Goal: Task Accomplishment & Management: Complete application form

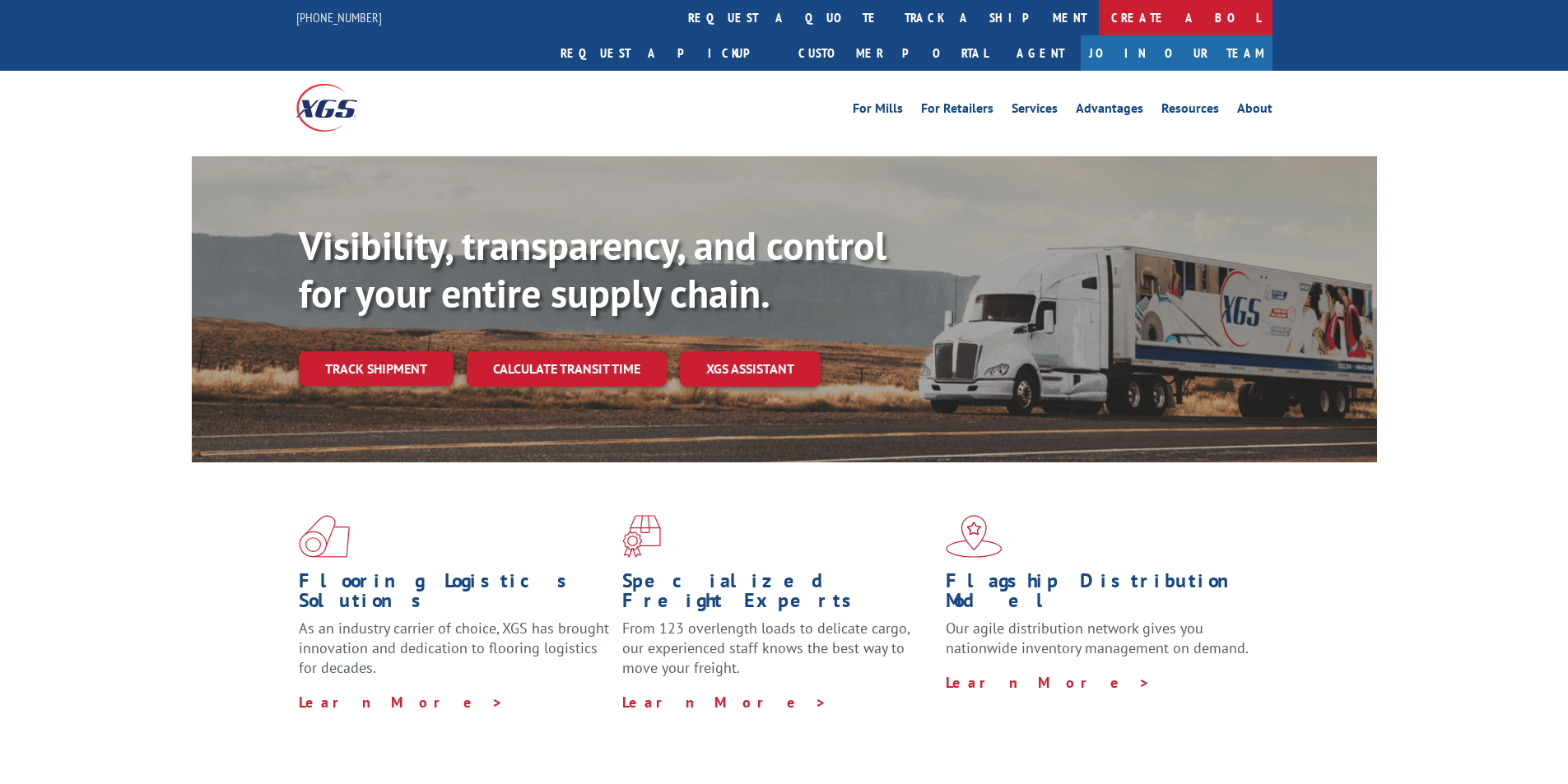
click at [1098, 19] on link "Create a BOL" at bounding box center [1185, 18] width 173 height 35
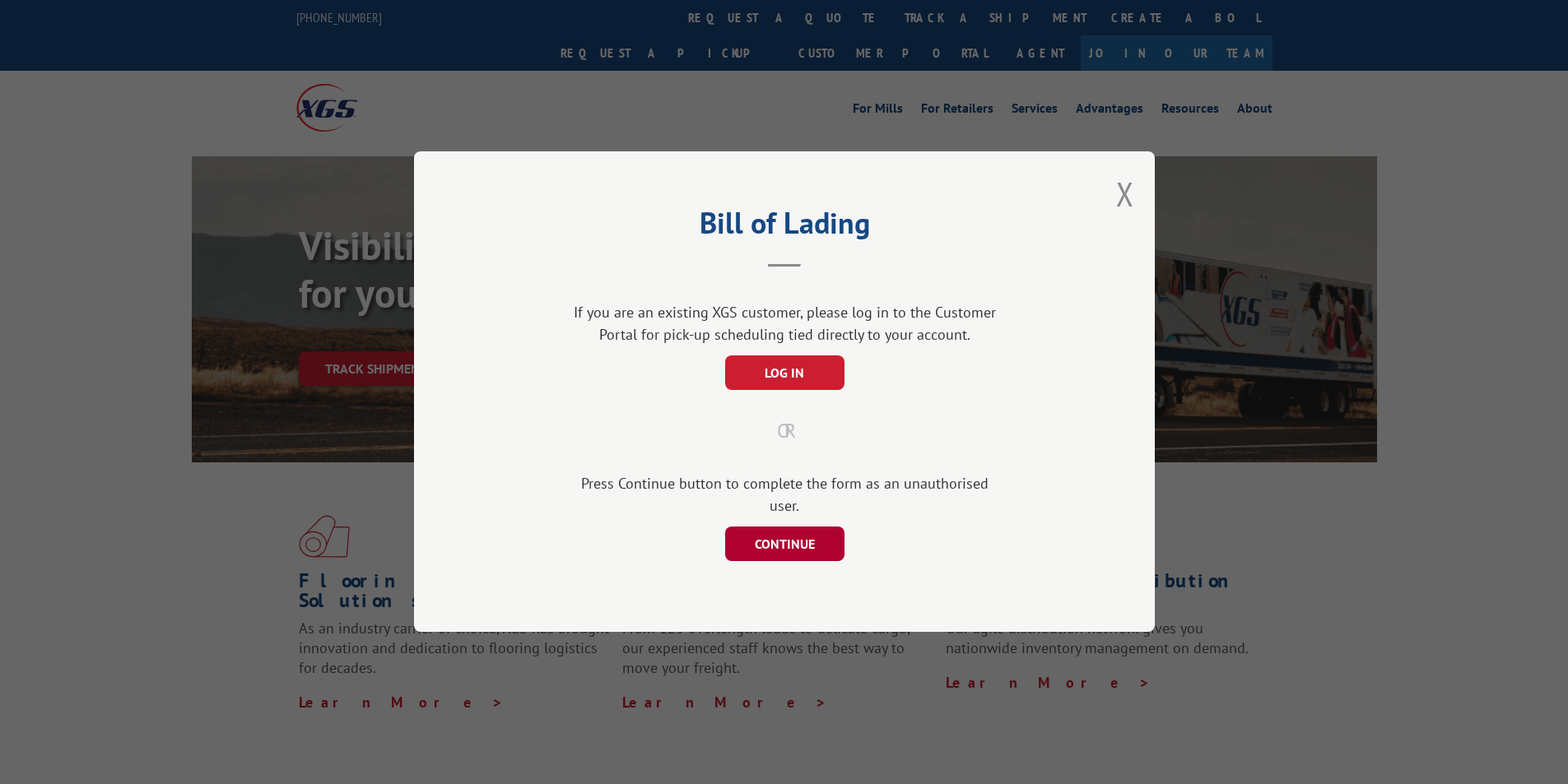
click at [791, 541] on button "CONTINUE" at bounding box center [784, 544] width 119 height 34
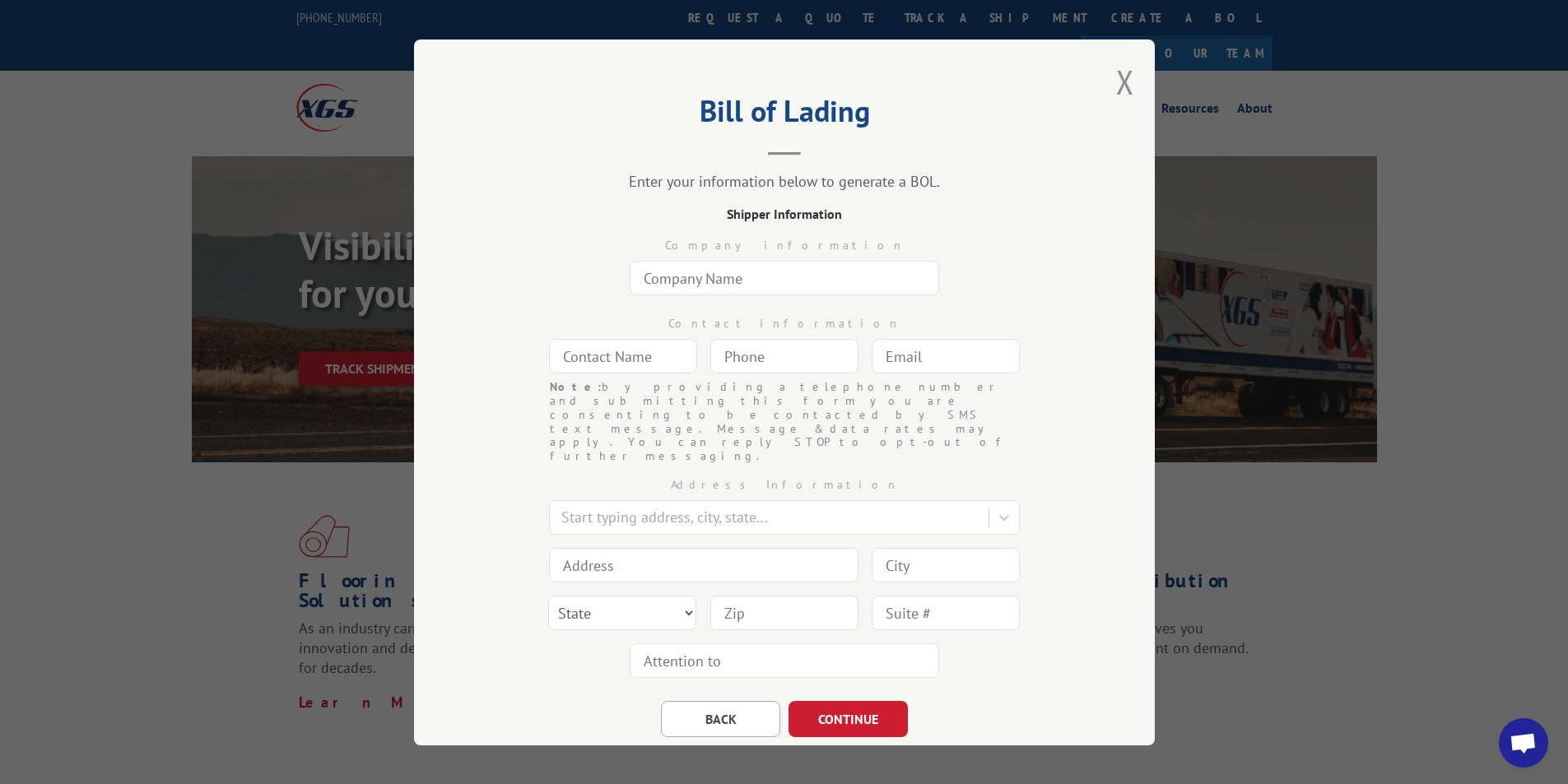
click at [680, 282] on input "text" at bounding box center [784, 277] width 309 height 34
type input "[DOMAIN_NAME] #8119"
type input "ANGEL"
type input "[DOMAIN_NAME][EMAIL_ADDRESS][DOMAIN_NAME]"
type input "[GEOGRAPHIC_DATA]"
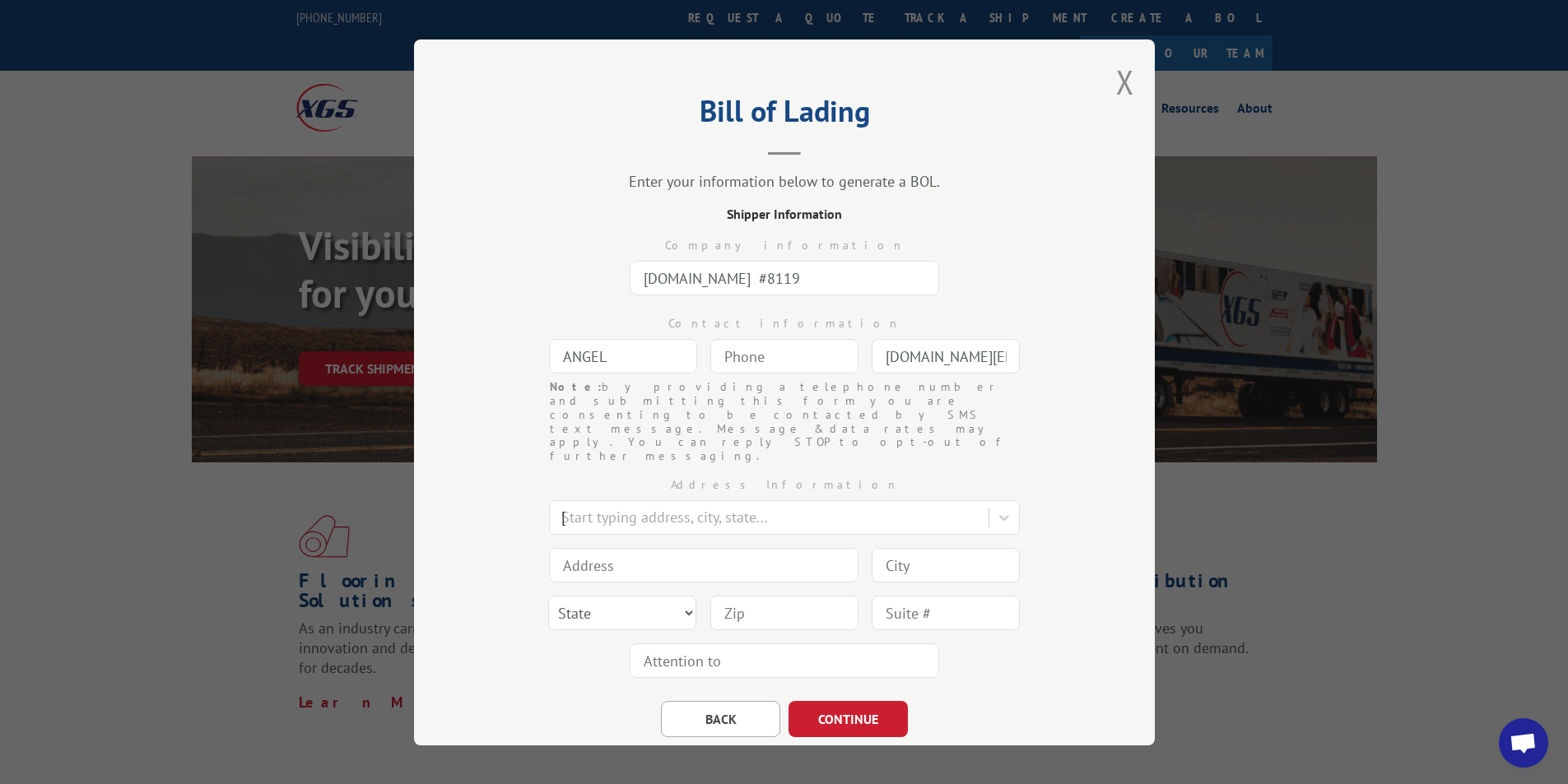
type input "1351 [PERSON_NAME] Cir NW"
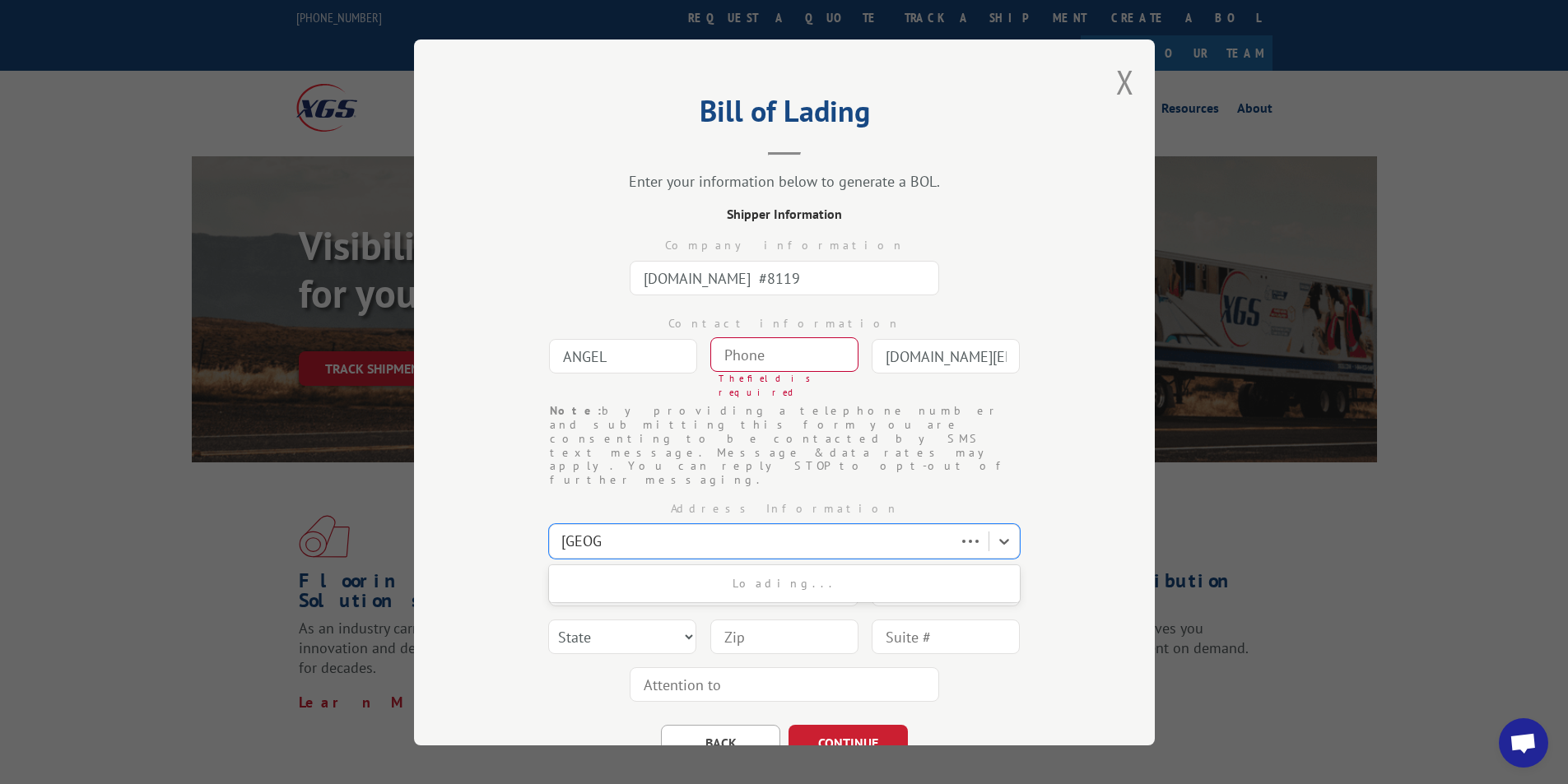
type input "[GEOGRAPHIC_DATA]"
select select "GA"
type input "30165"
type input "(___) ___-____"
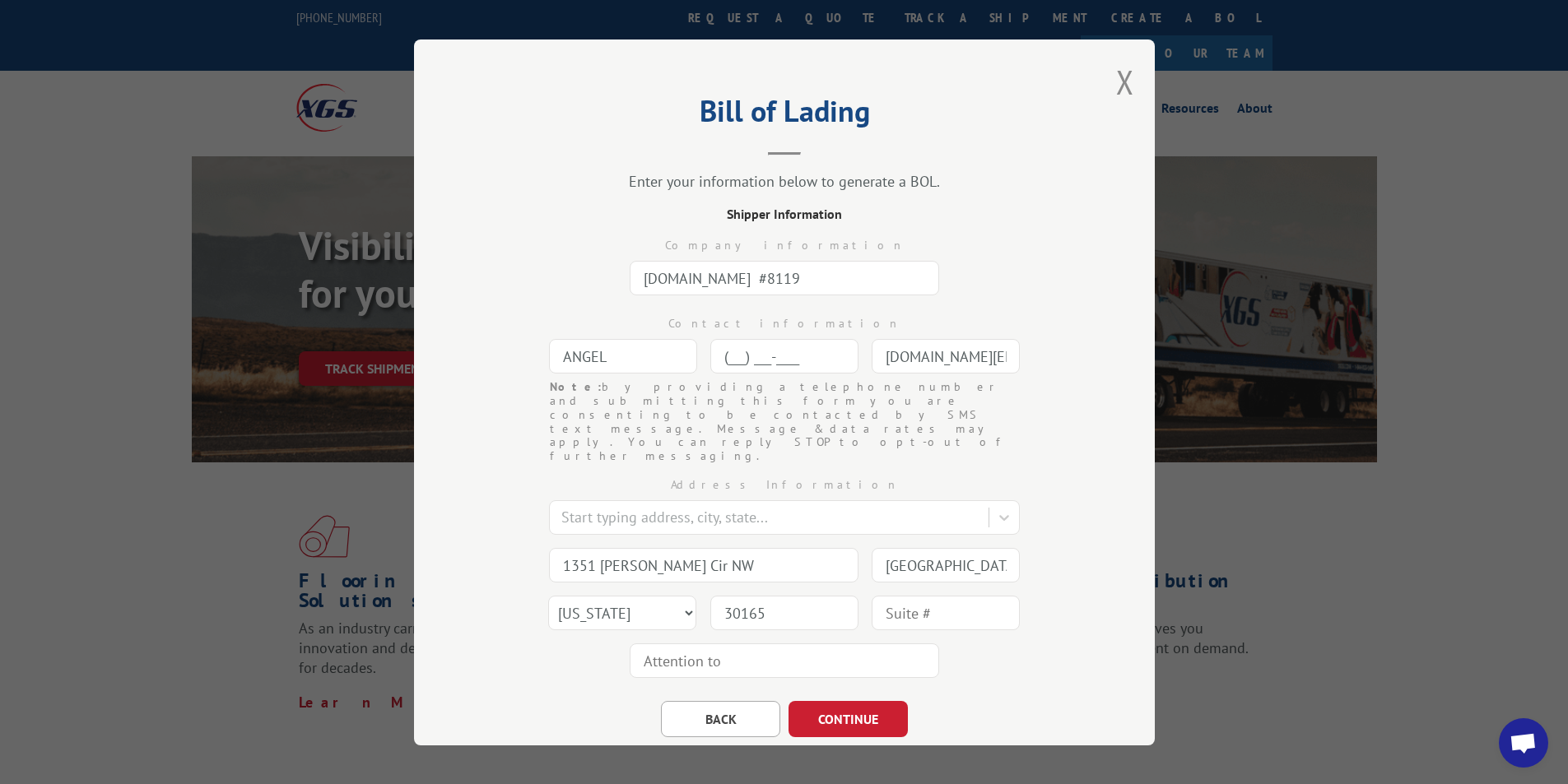
click at [752, 357] on input "(___) ___-____" at bounding box center [784, 356] width 148 height 34
type input "[PHONE_NUMBER]"
click at [846, 701] on button "CONTINUE" at bounding box center [848, 719] width 119 height 36
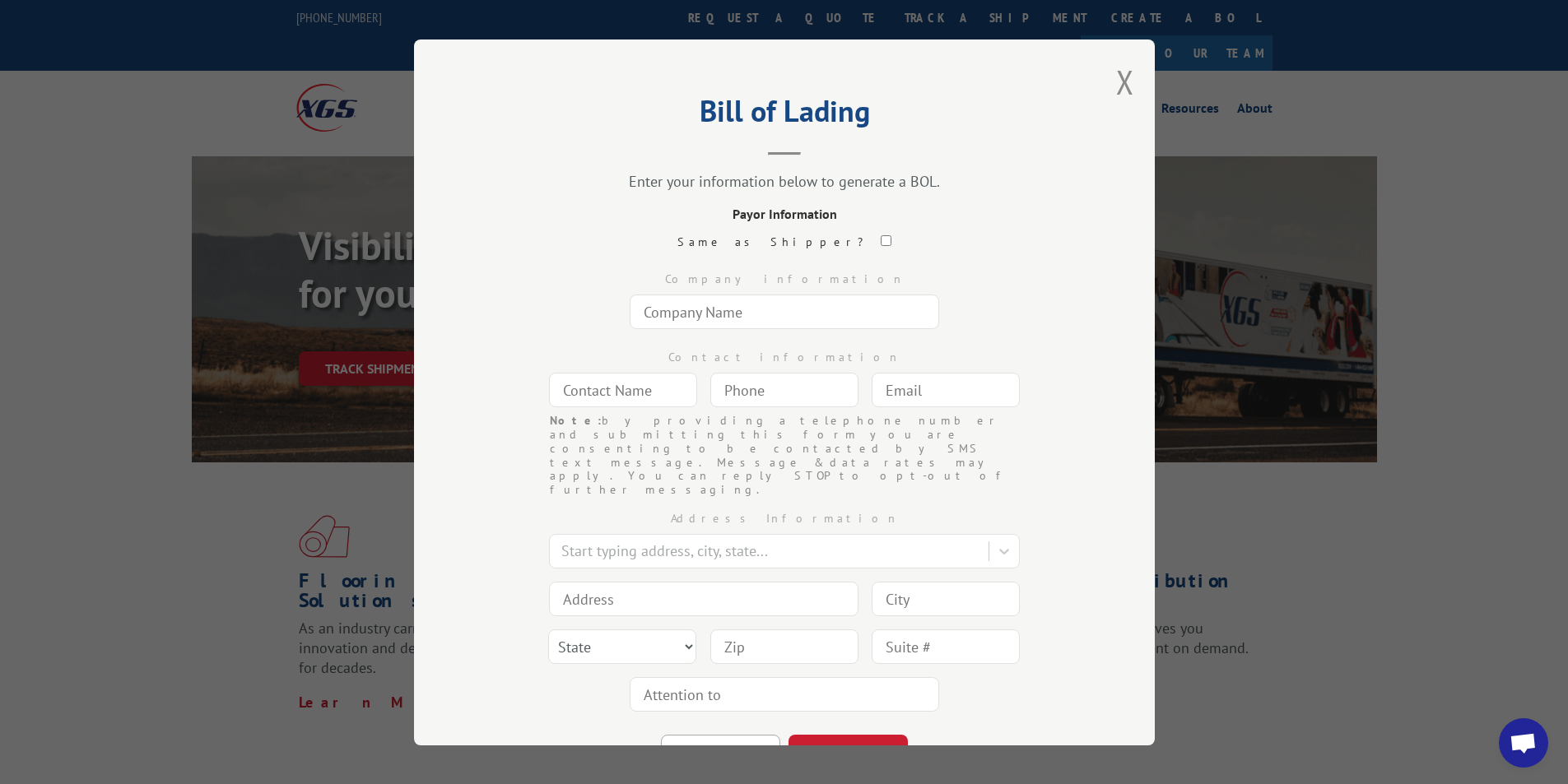
click at [689, 305] on input "text" at bounding box center [784, 311] width 309 height 34
type input "[DOMAIN_NAME] #8119"
type input "FREIGHT PAYABLES"
type input "[DOMAIN_NAME][EMAIL_ADDRESS][DOMAIN_NAME]"
type input "[GEOGRAPHIC_DATA]"
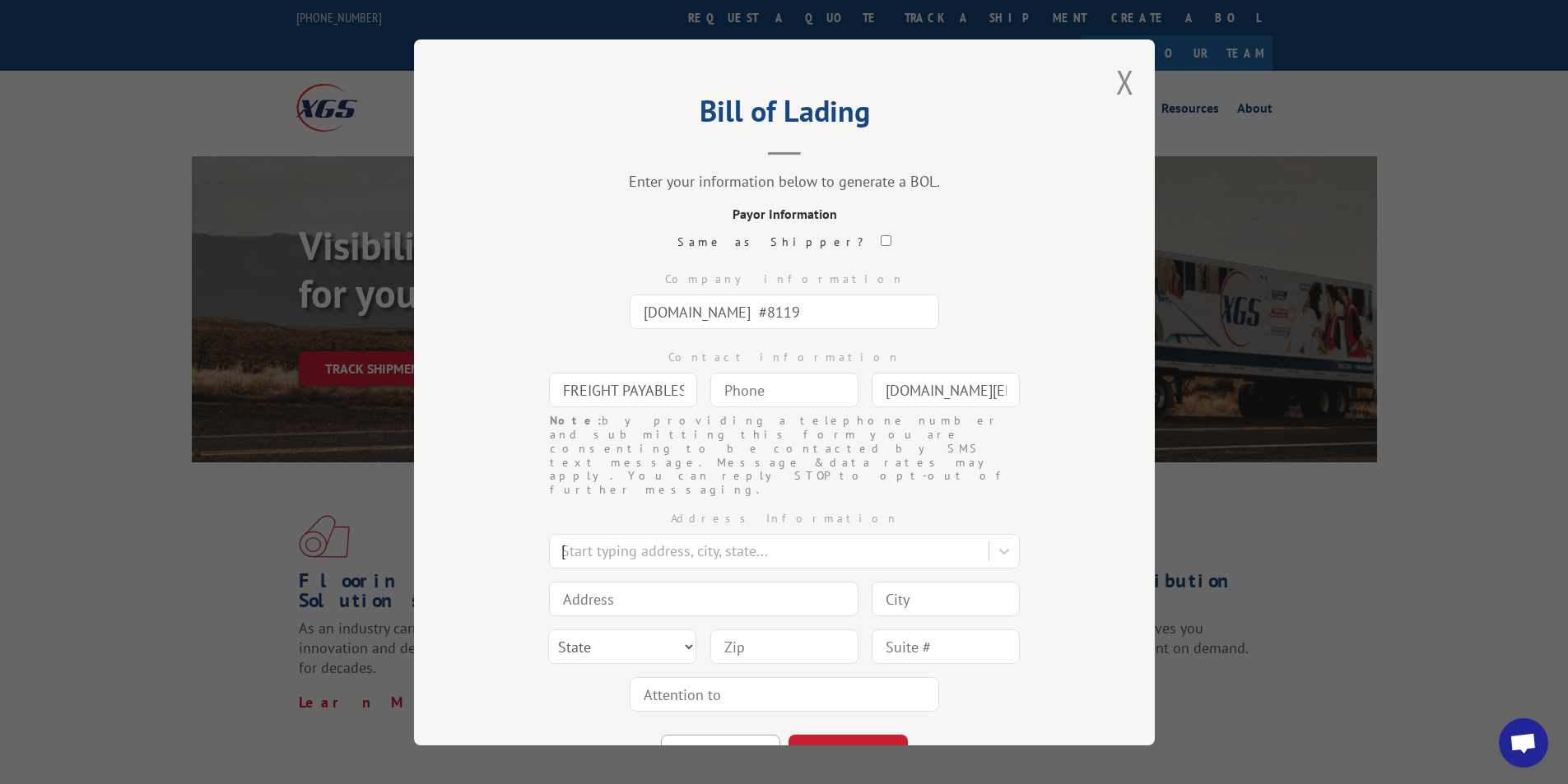
type input "[STREET_ADDRESS]"
type input "[GEOGRAPHIC_DATA]"
select select "GA"
type input "30339"
type input "(___) ___-____"
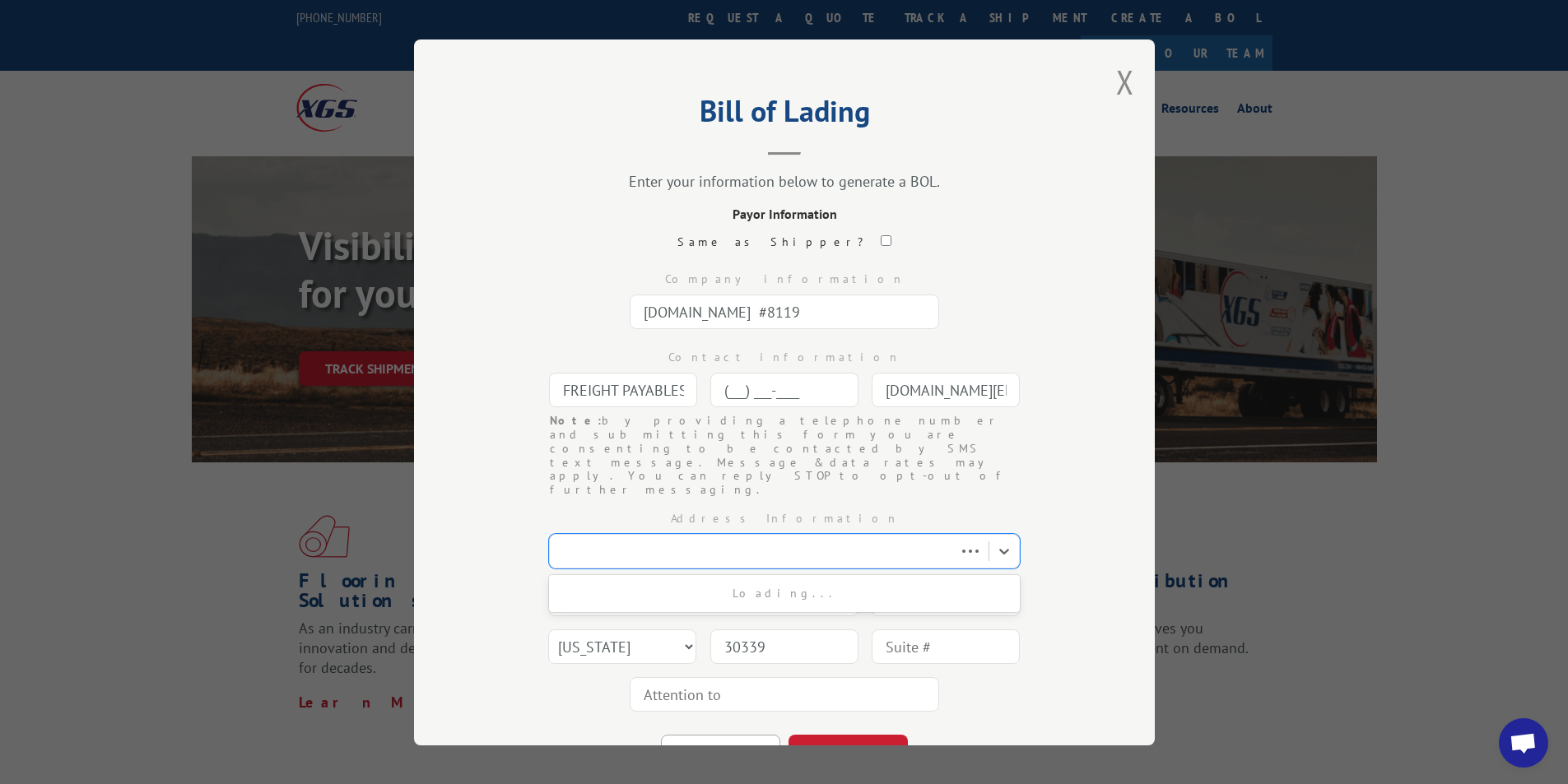
click at [780, 396] on input "(___) ___-____" at bounding box center [784, 389] width 148 height 34
type input "[PHONE_NUMBER]"
click at [853, 735] on button "CONTINUE" at bounding box center [848, 752] width 119 height 36
click at [718, 308] on input "text" at bounding box center [784, 311] width 309 height 34
type input "THD SHIP TO STORE # 2205"
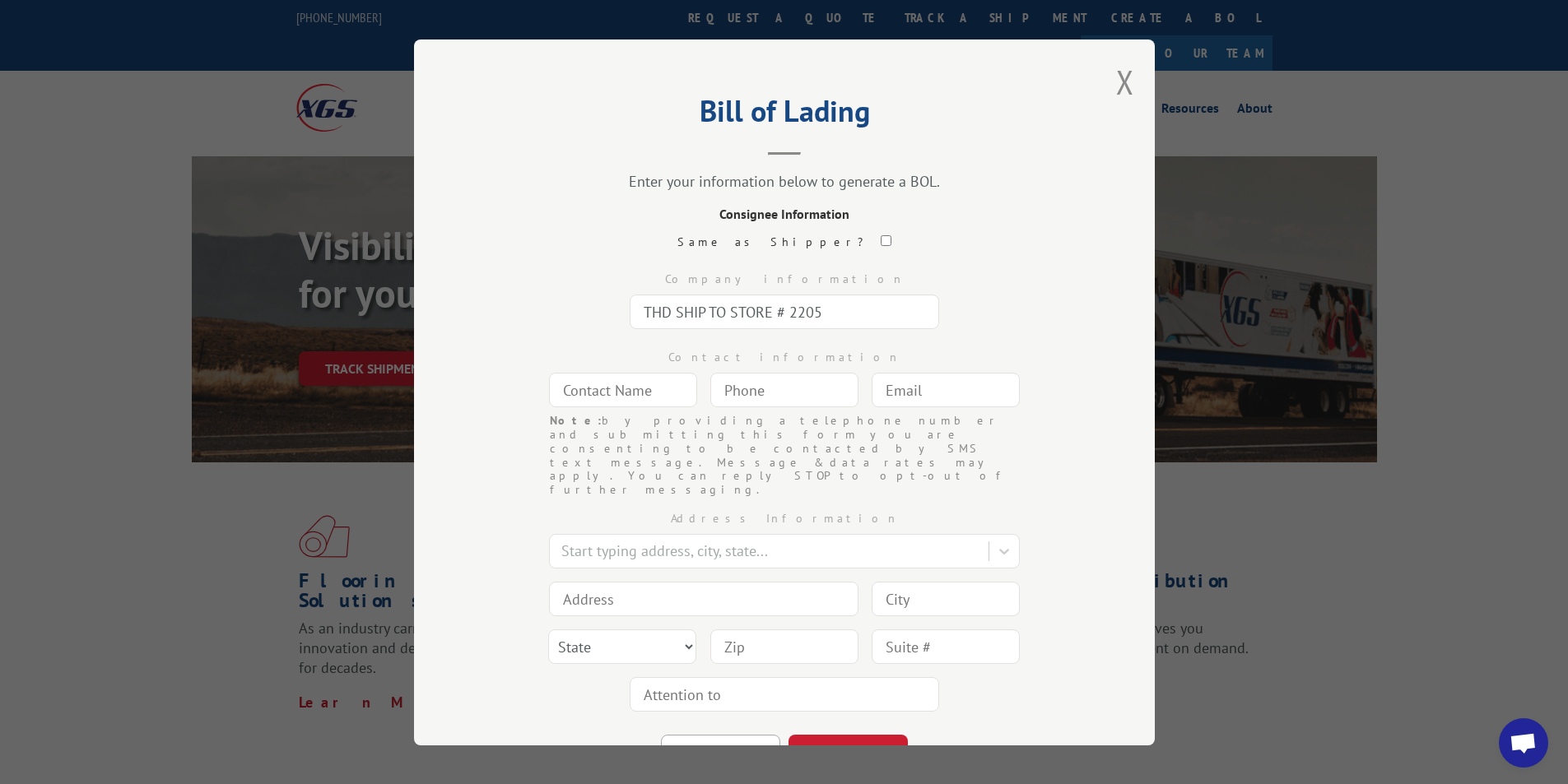
click at [613, 383] on input "text" at bounding box center [622, 389] width 148 height 34
type input "[PERSON_NAME]"
type input "[PHONE_NUMBER]"
type input "[DOMAIN_NAME][EMAIL_ADDRESS][DOMAIN_NAME]"
type input "[GEOGRAPHIC_DATA]"
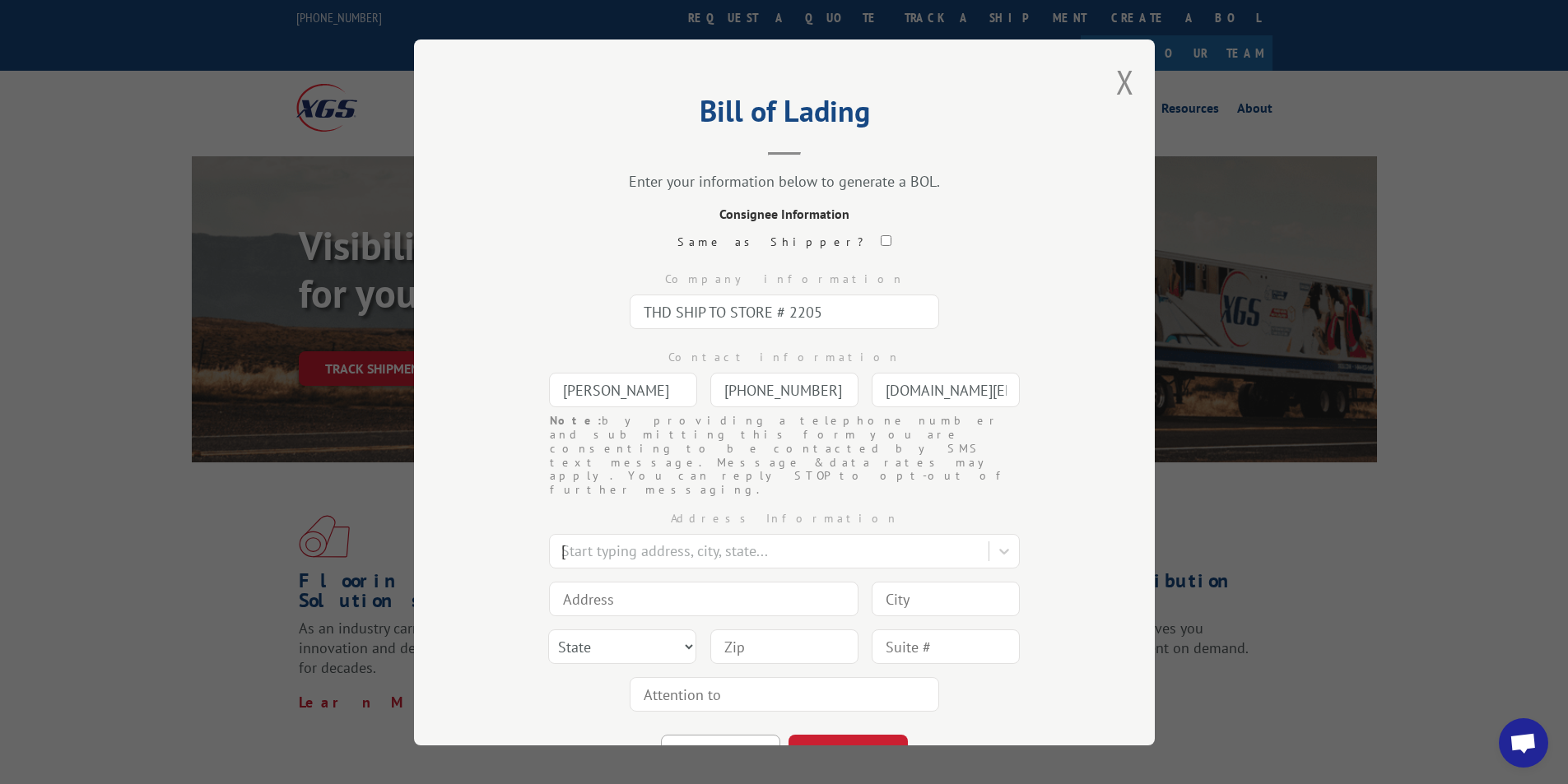
type input "[STREET_ADDRESS]"
type input "[GEOGRAPHIC_DATA]"
select select "GA"
type input "30339"
type input "A"
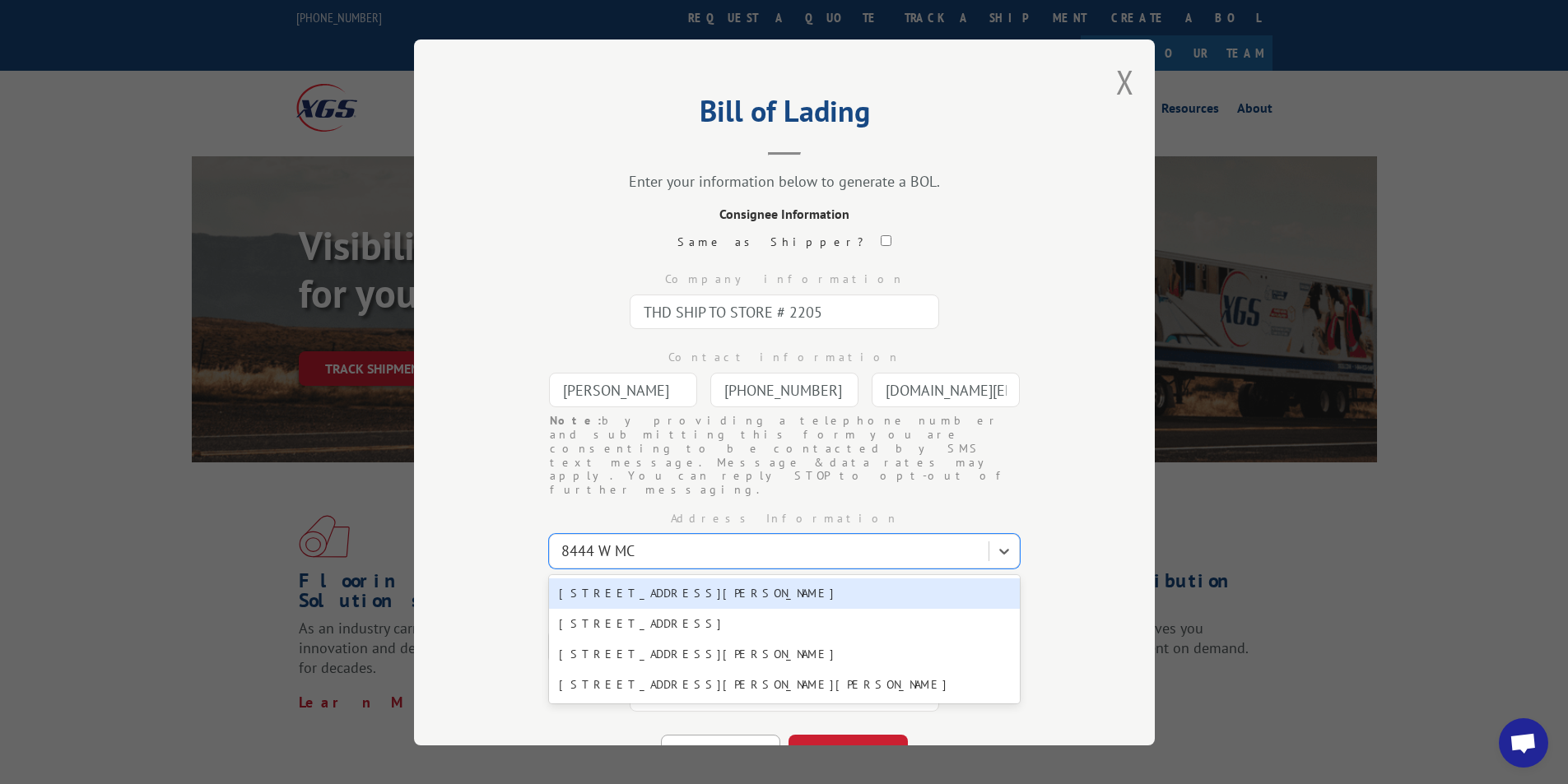
type input "8444 W MCC"
click at [812, 578] on div "[STREET_ADDRESS][PERSON_NAME]" at bounding box center [784, 593] width 470 height 31
type input "[STREET_ADDRESS][PERSON_NAME]"
type input "Wichita"
select select "KS"
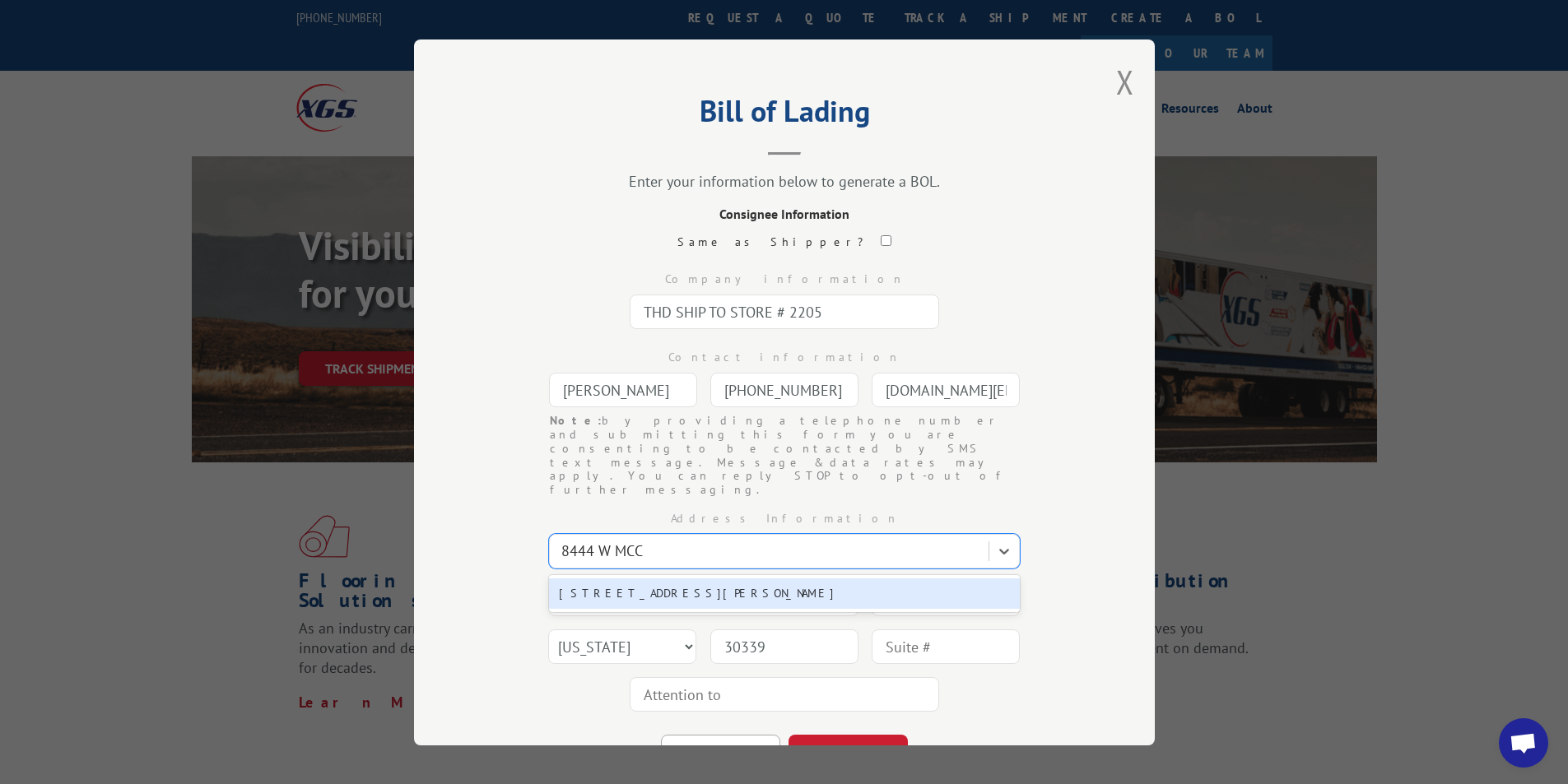
type input "67209"
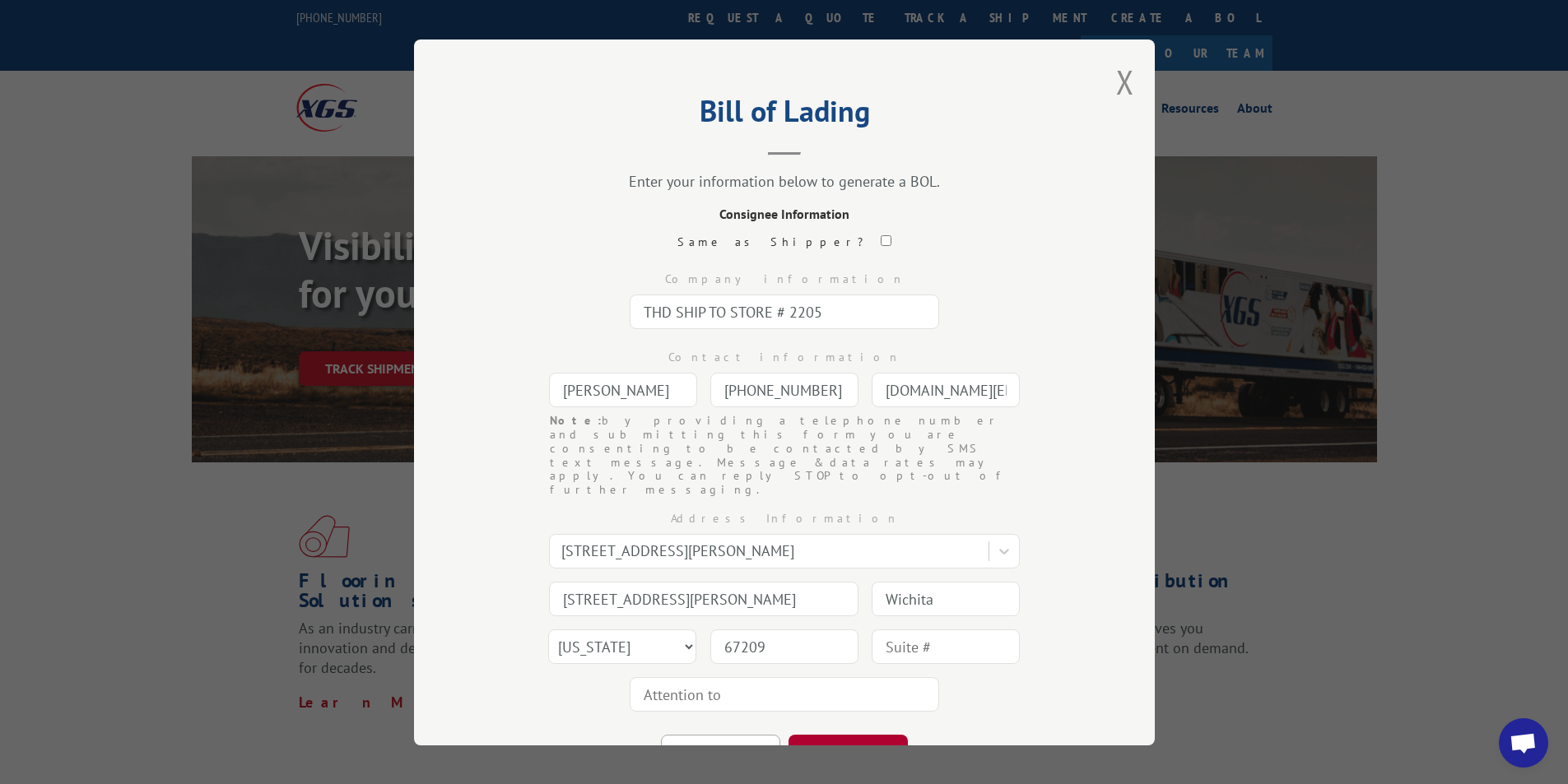
click at [840, 735] on button "CONTINUE" at bounding box center [848, 752] width 119 height 36
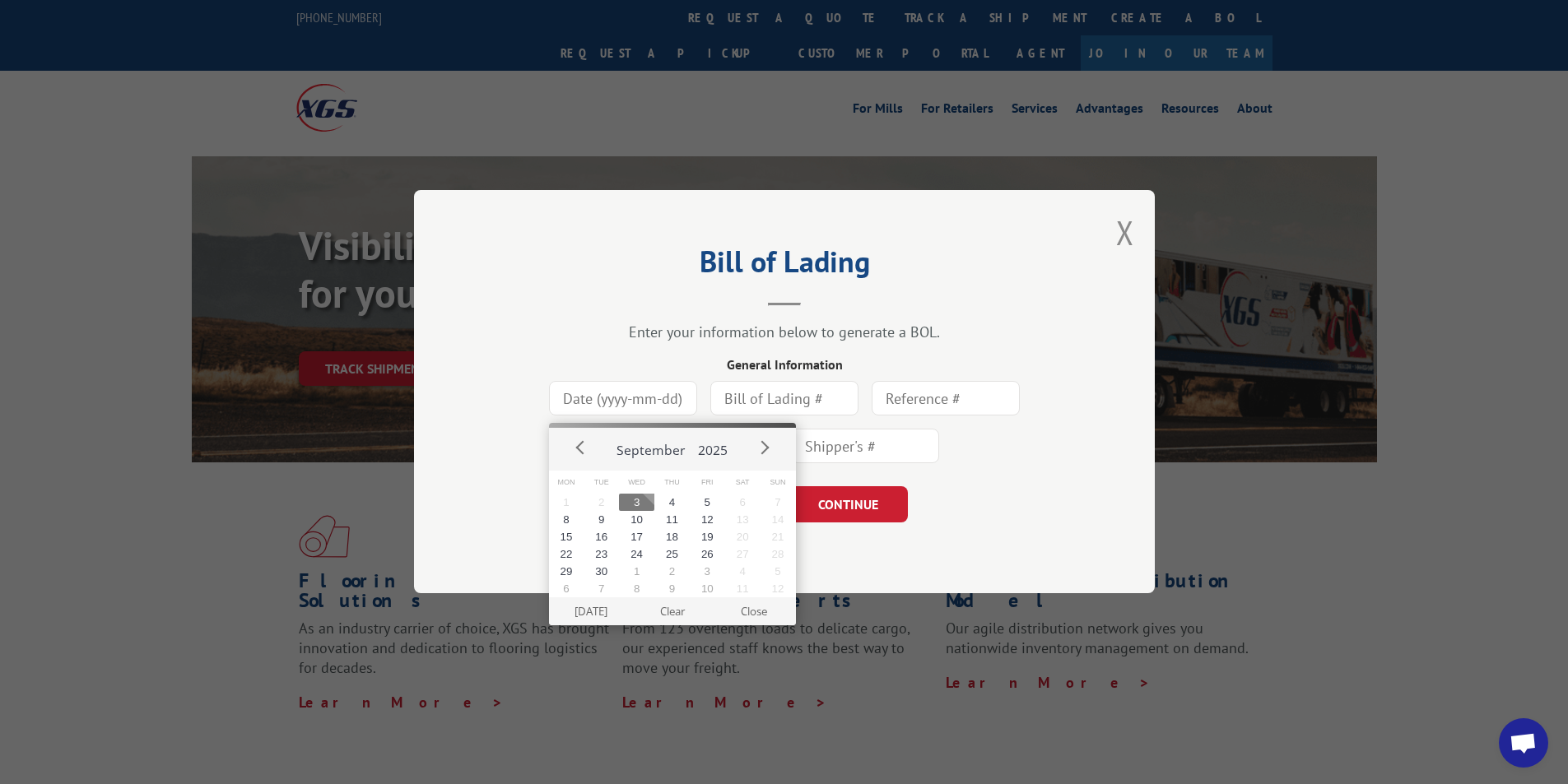
click at [603, 407] on input at bounding box center [622, 399] width 148 height 34
click at [634, 501] on button "3" at bounding box center [636, 502] width 35 height 18
type input "[DATE]"
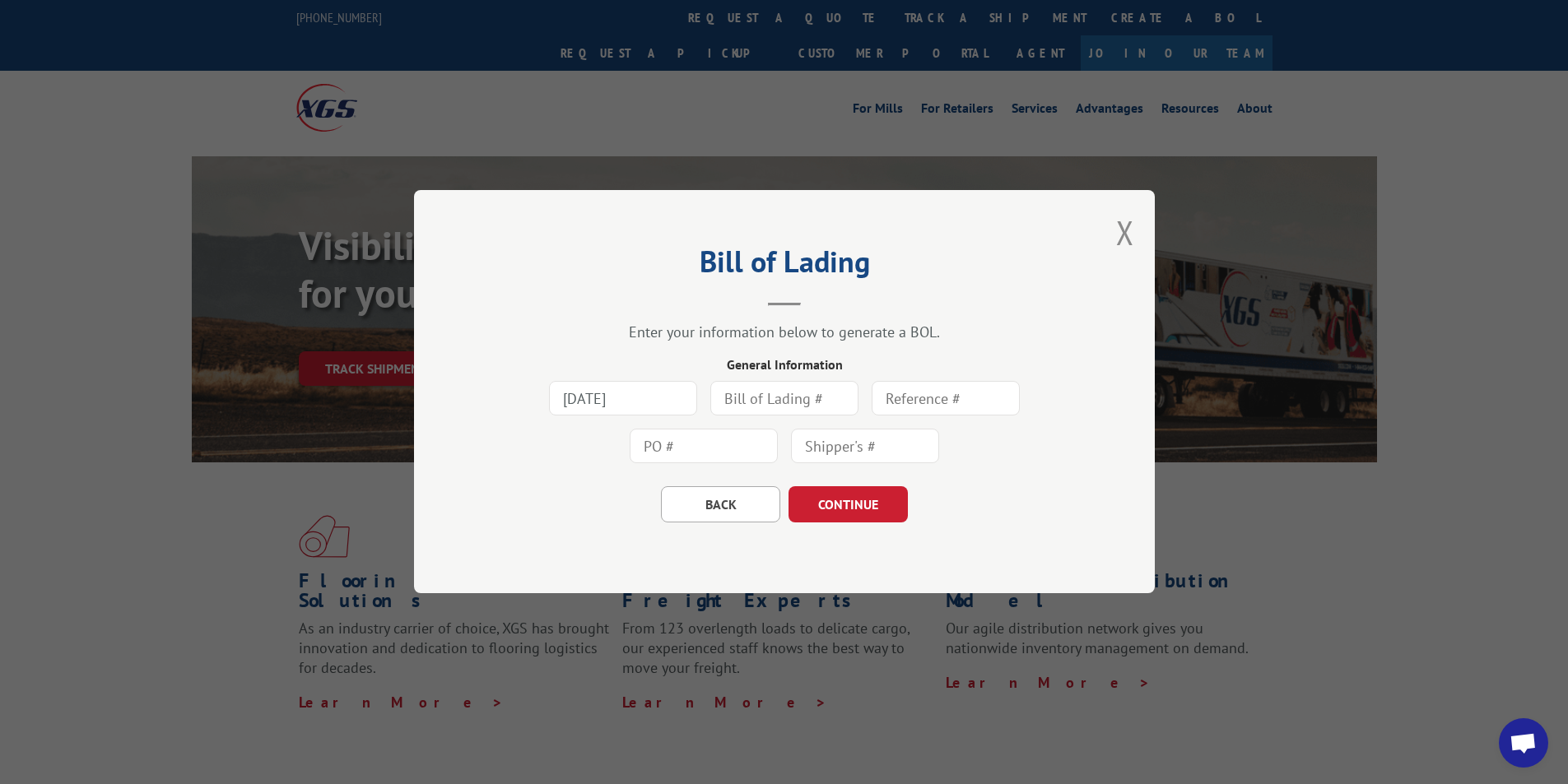
click at [756, 396] on input "text" at bounding box center [784, 399] width 148 height 34
type input "421366"
click at [690, 444] on input "text" at bounding box center [703, 446] width 148 height 34
type input "05588843"
click at [905, 399] on input "text" at bounding box center [946, 399] width 148 height 34
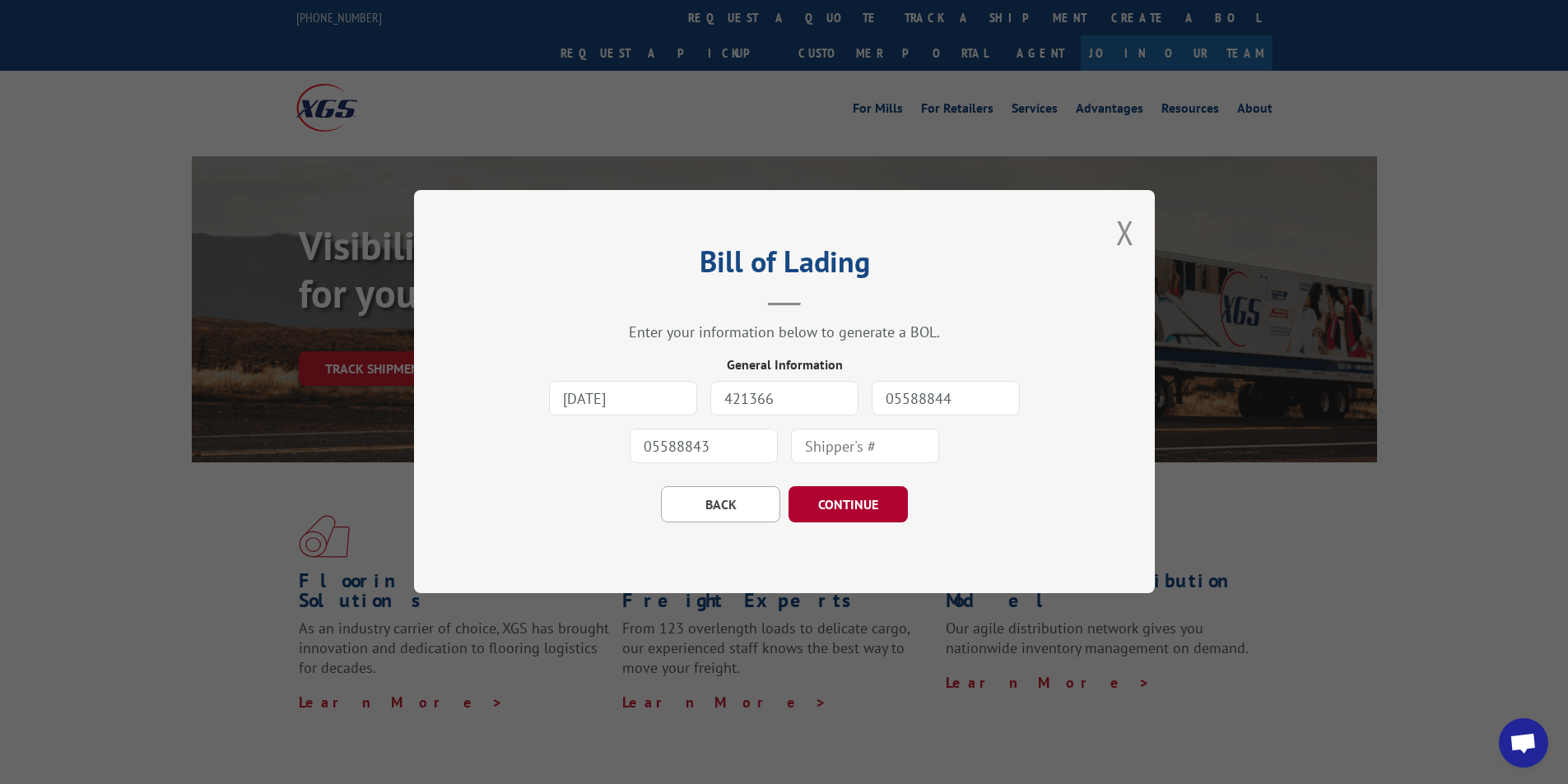
type input "05588844"
click at [855, 509] on button "CONTINUE" at bounding box center [848, 505] width 119 height 36
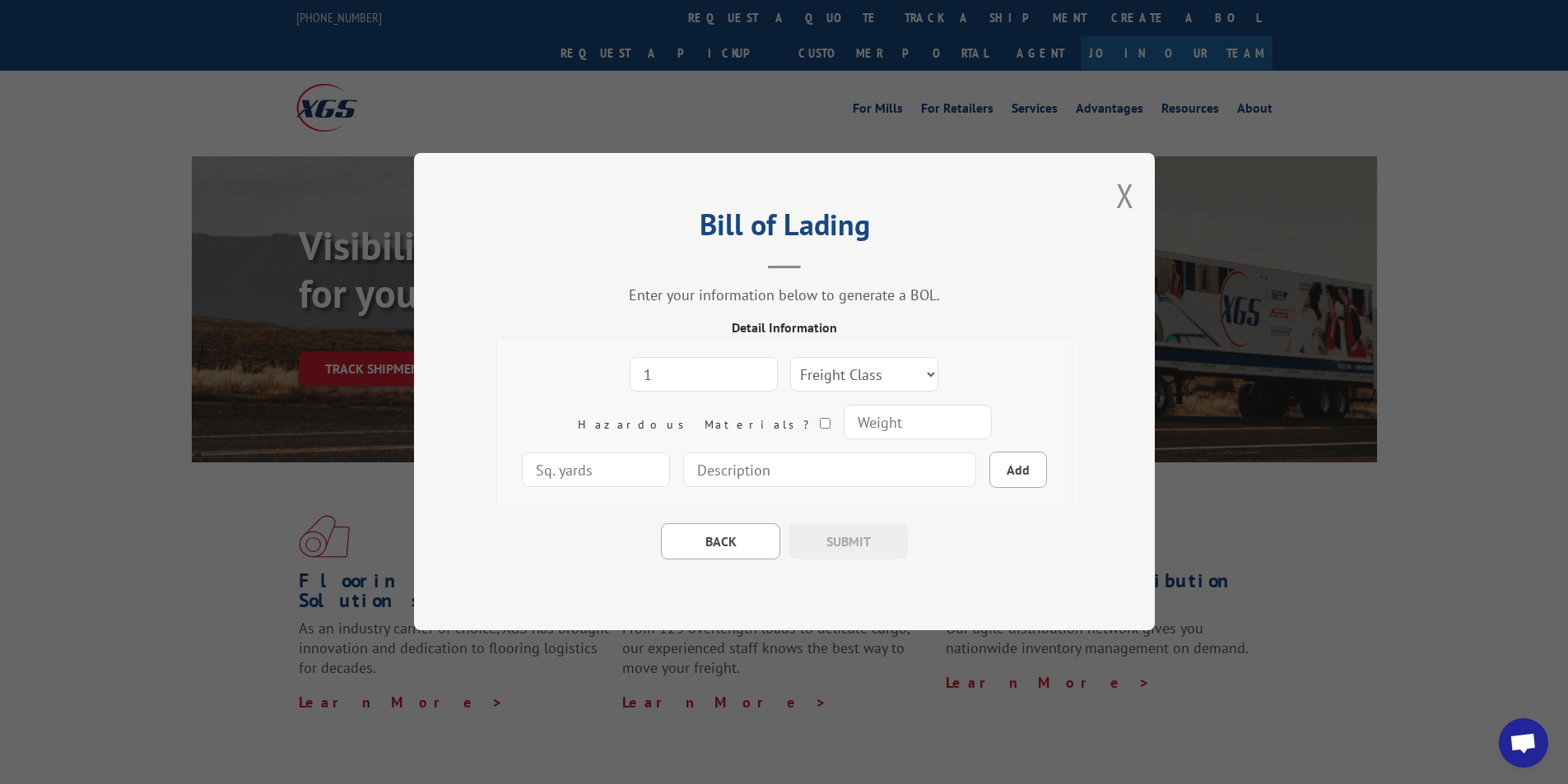
type input "1"
click at [692, 370] on input "1" at bounding box center [703, 374] width 148 height 34
click at [853, 372] on select "Freight Class 50 55 60 65 70 77 85 92 100 110 125 150 175 200 250 300 400 500 C…" at bounding box center [864, 374] width 148 height 34
select select "92"
click at [790, 358] on select "Freight Class 50 55 60 65 70 77 85 92 100 110 125 150 175 200 250 300 400 500 C…" at bounding box center [864, 374] width 148 height 34
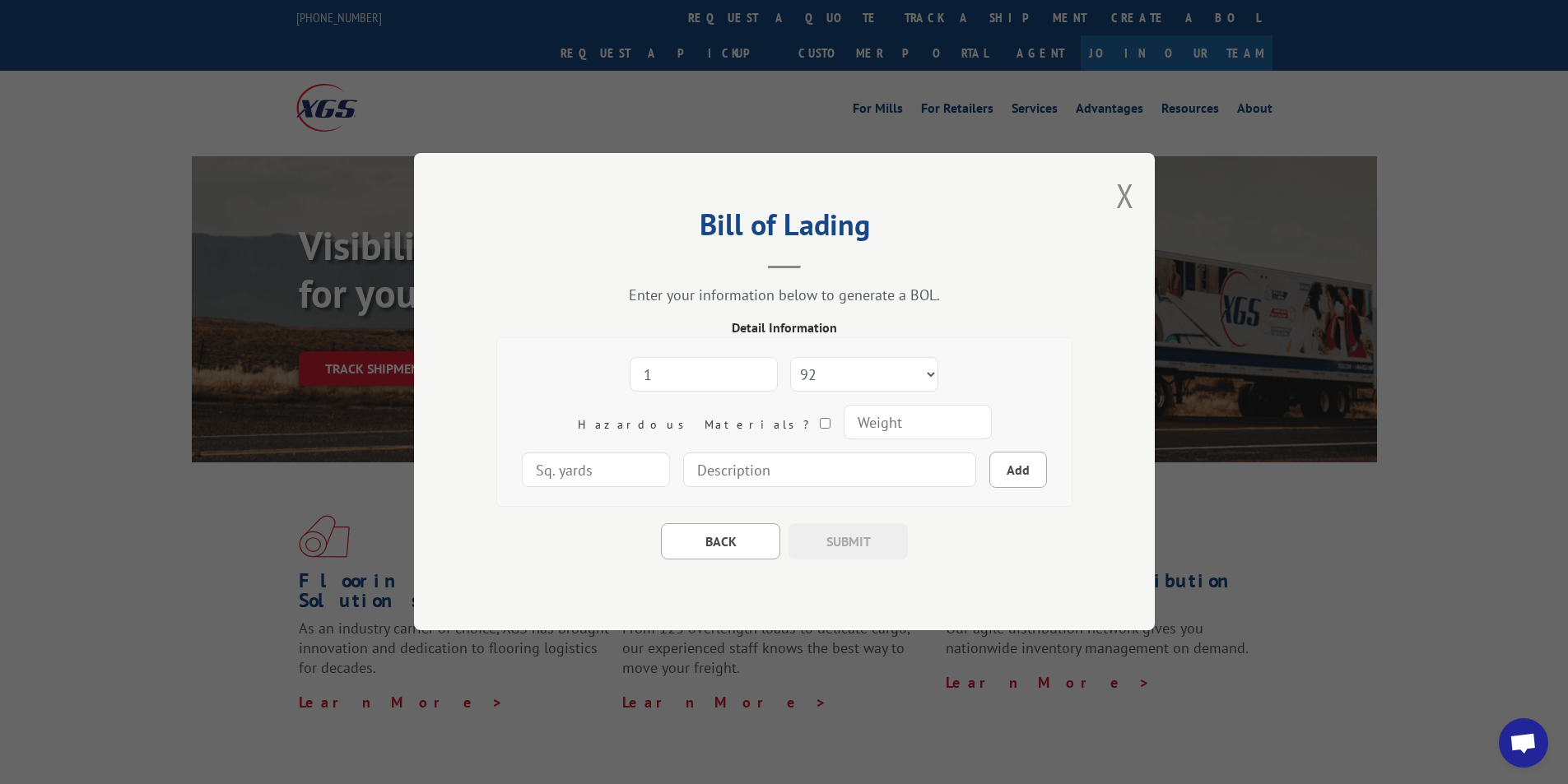
click at [843, 423] on input "number" at bounding box center [917, 423] width 148 height 34
type input "370"
click at [683, 473] on input at bounding box center [829, 470] width 293 height 34
type input "E-COM STRETTA 105" x 31" x 16""
click at [989, 473] on button "Add" at bounding box center [1018, 470] width 58 height 36
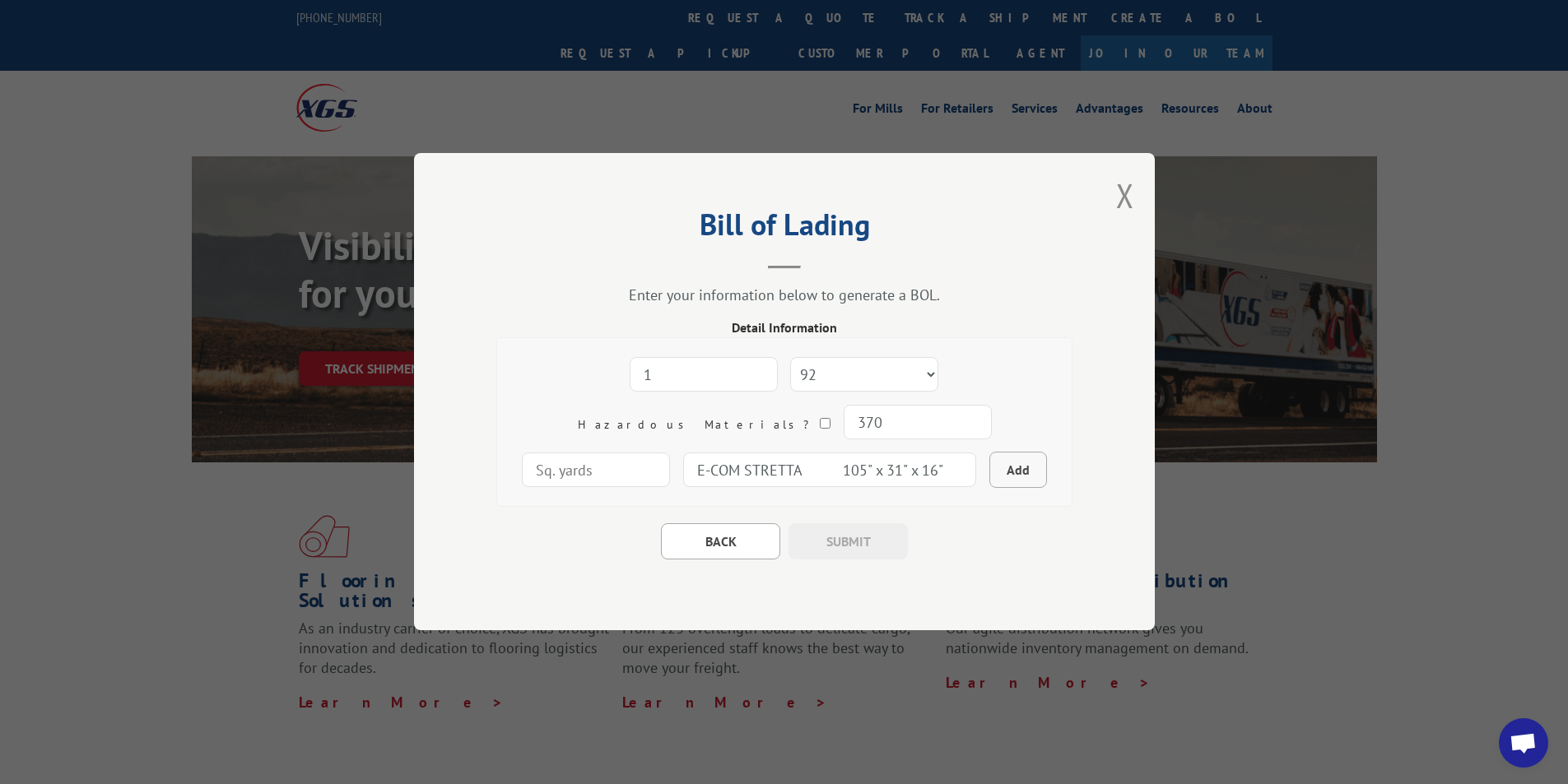
select select
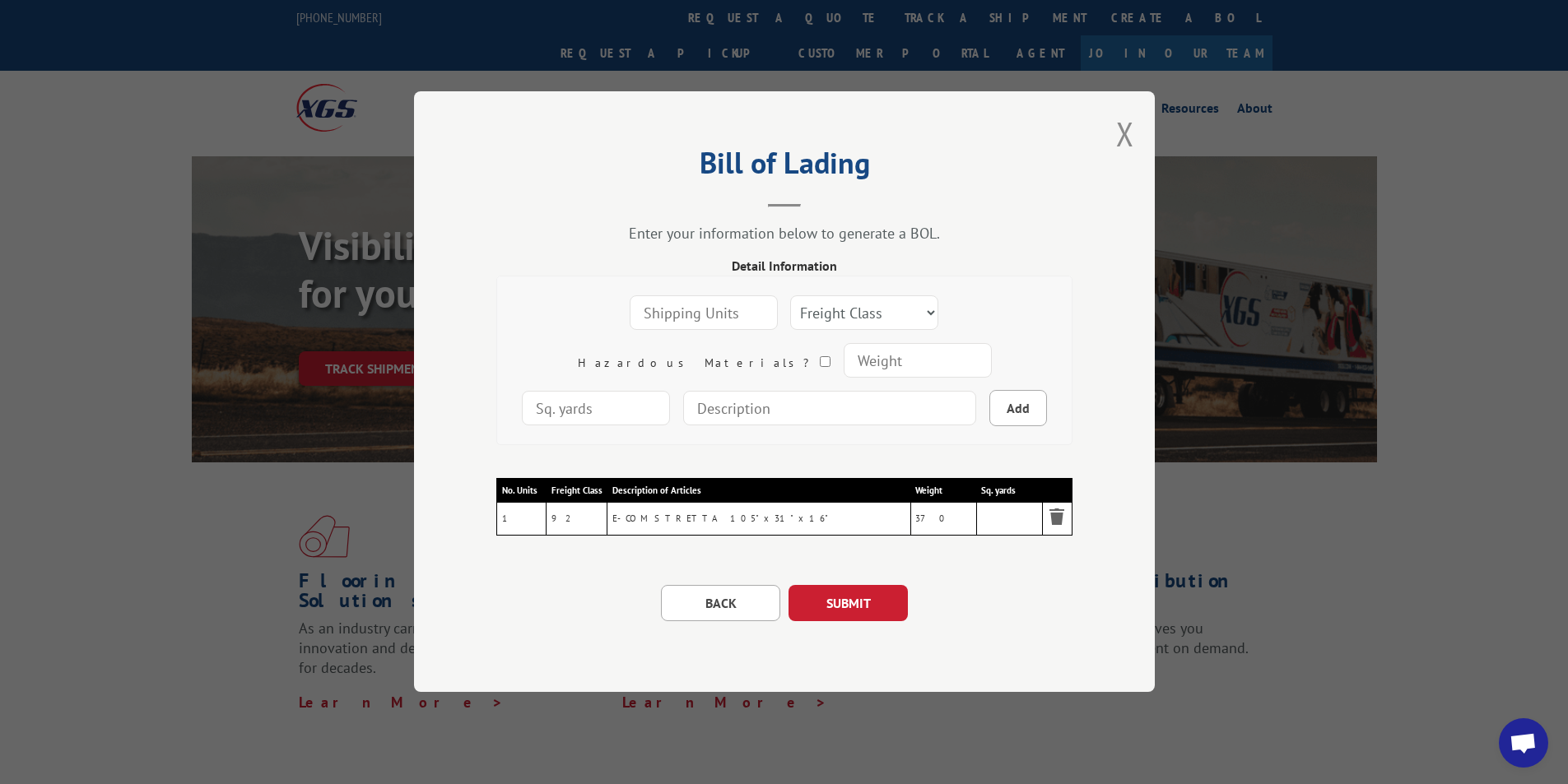
click at [858, 601] on button "SUBMIT" at bounding box center [848, 603] width 119 height 36
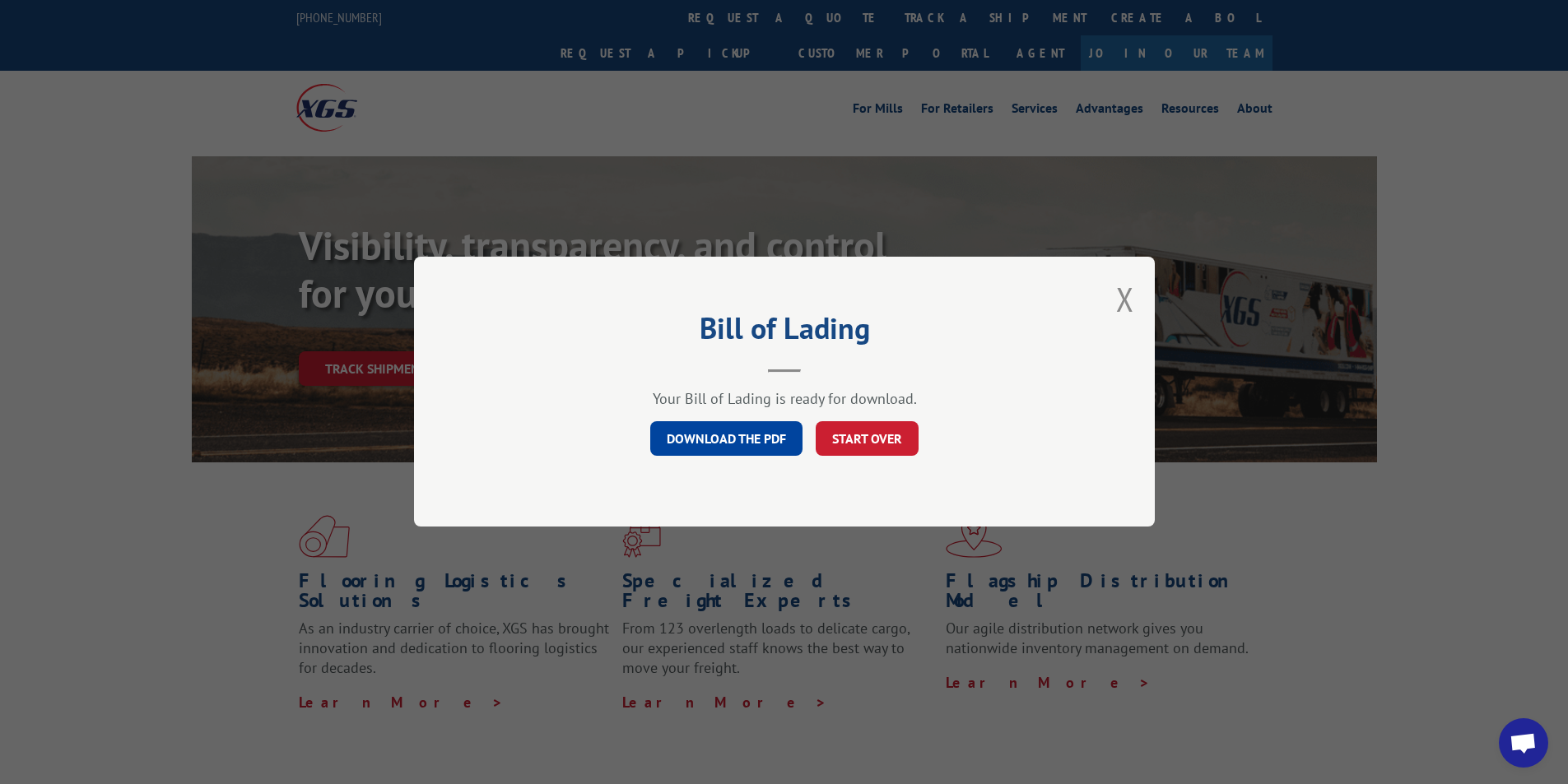
click at [716, 438] on link "DOWNLOAD THE PDF" at bounding box center [726, 439] width 152 height 34
